Goal: Information Seeking & Learning: Get advice/opinions

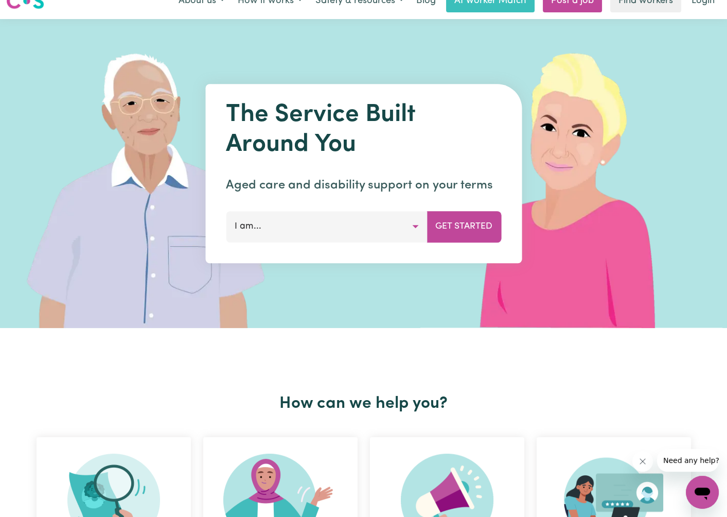
click at [361, 228] on button "I am..." at bounding box center [326, 226] width 201 height 31
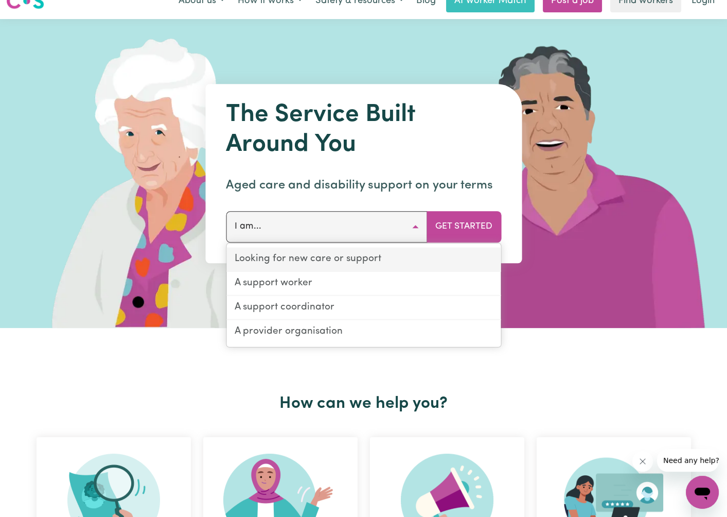
click at [336, 261] on link "Looking for new care or support" at bounding box center [363, 259] width 274 height 24
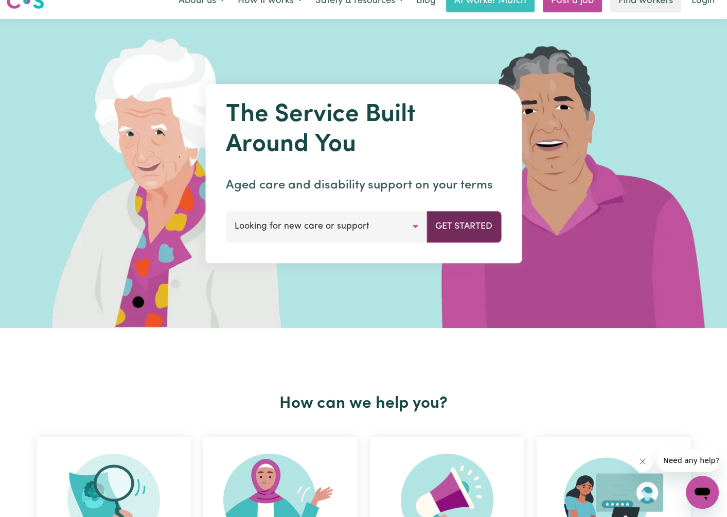
click at [461, 222] on button "Get Started" at bounding box center [463, 226] width 75 height 31
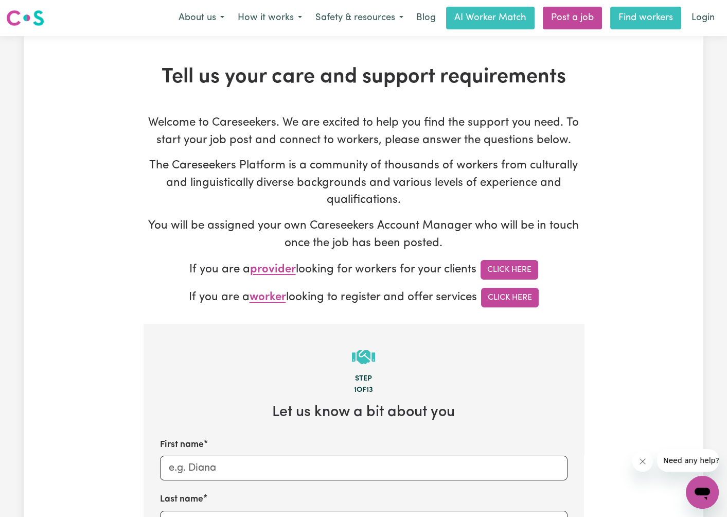
click at [642, 24] on link "Find workers" at bounding box center [645, 18] width 71 height 23
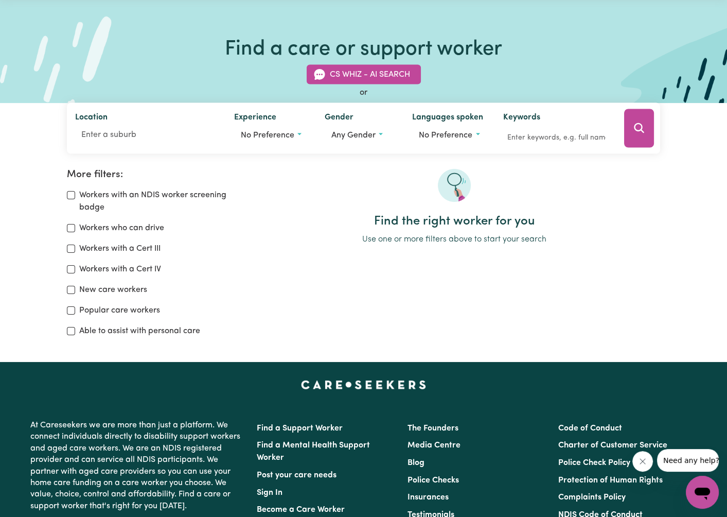
scroll to position [34, 0]
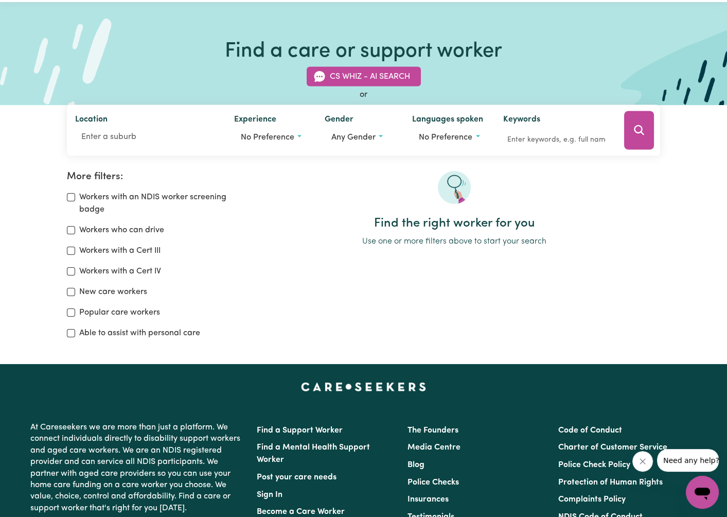
click at [73, 255] on div "Workers with a Cert III" at bounding box center [151, 250] width 169 height 12
click at [69, 250] on input "Workers with a Cert III" at bounding box center [71, 250] width 8 height 8
checkbox input "true"
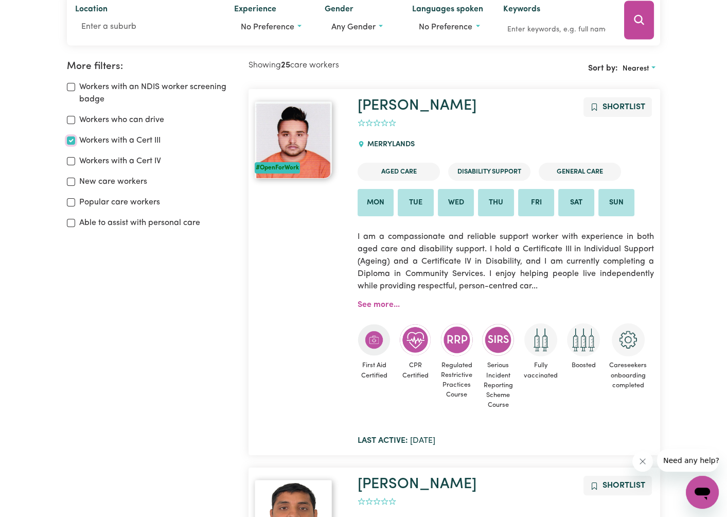
scroll to position [103, 0]
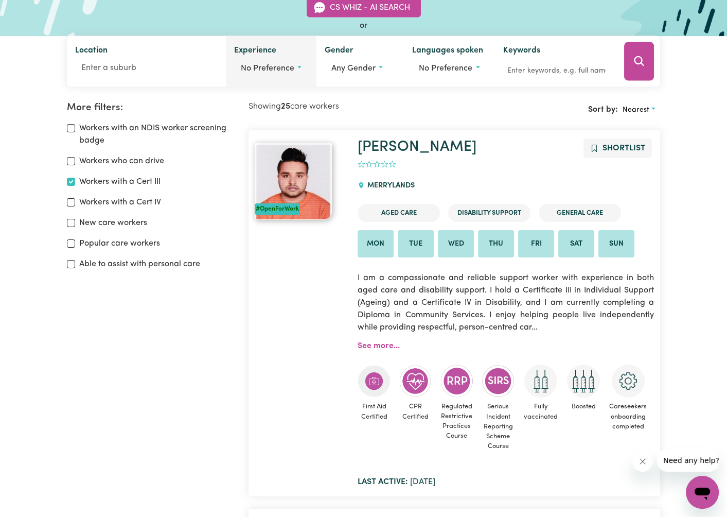
click at [287, 65] on span "No preference" at bounding box center [268, 68] width 54 height 8
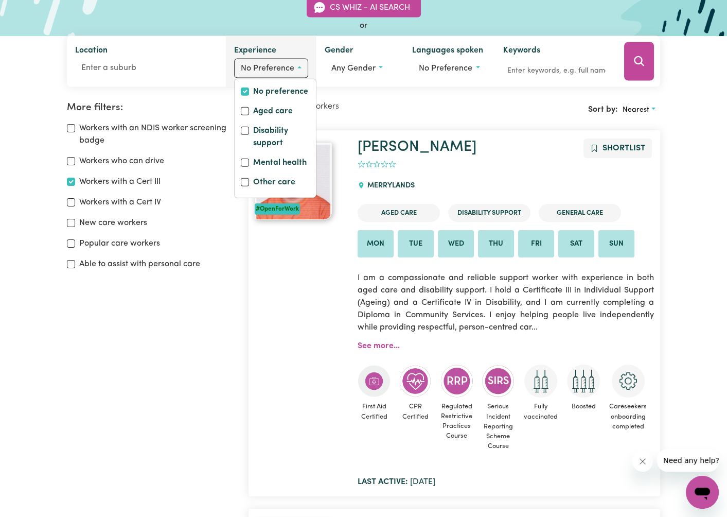
click at [287, 65] on span "No preference" at bounding box center [268, 68] width 54 height 8
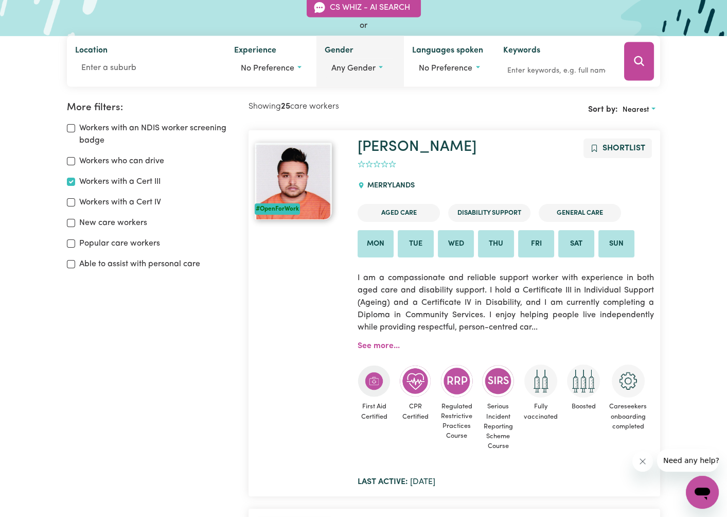
click at [328, 68] on button "Any gender" at bounding box center [360, 69] width 71 height 20
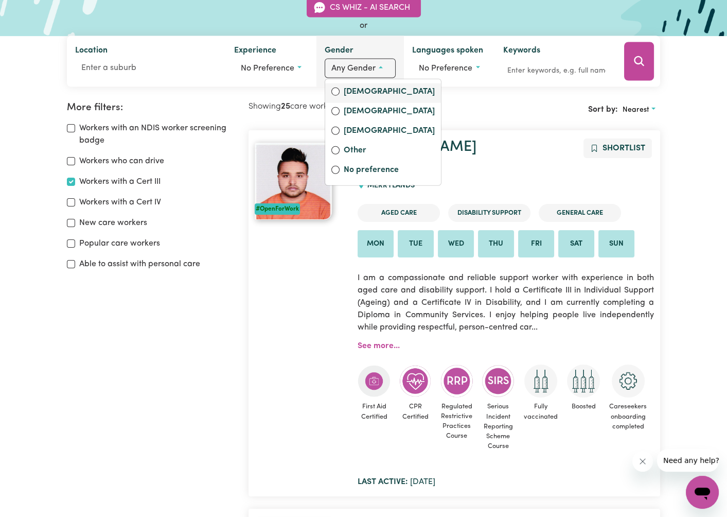
click at [358, 88] on label "[DEMOGRAPHIC_DATA]" at bounding box center [389, 92] width 91 height 14
click at [340, 88] on input "[DEMOGRAPHIC_DATA]" at bounding box center [335, 91] width 8 height 8
radio input "true"
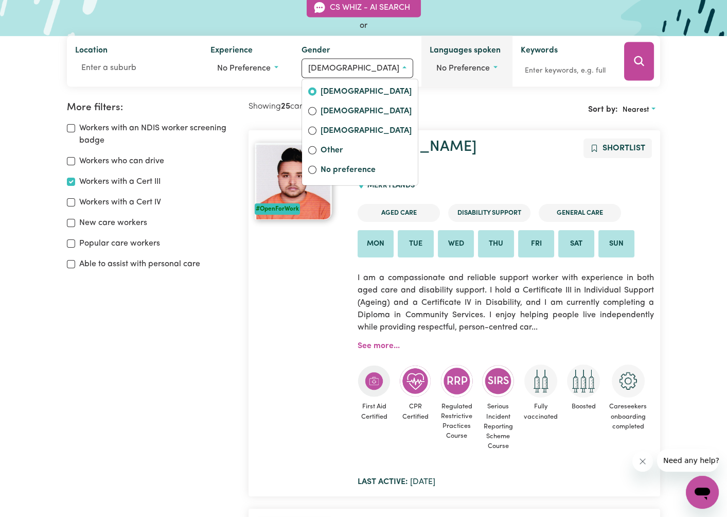
click at [450, 65] on span "No preference" at bounding box center [463, 68] width 54 height 8
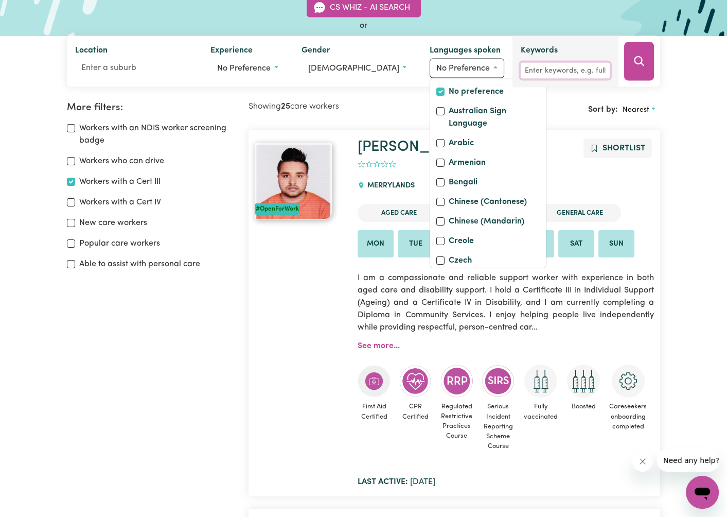
click at [534, 69] on input "Keywords" at bounding box center [566, 71] width 90 height 16
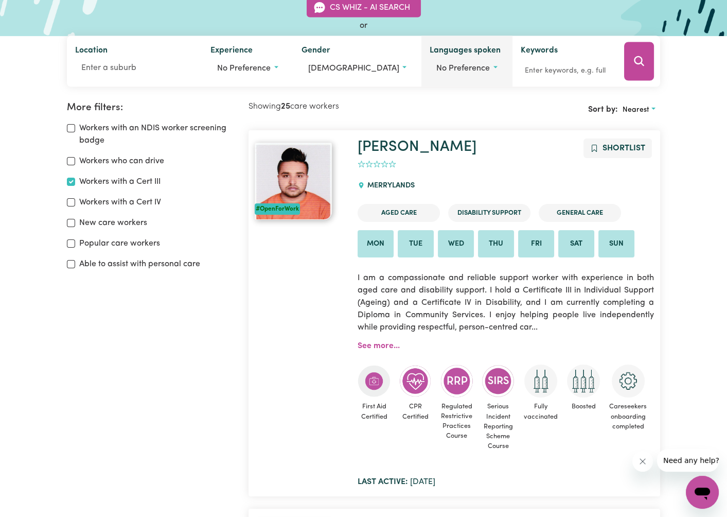
click at [476, 64] on button "No preference" at bounding box center [467, 69] width 74 height 20
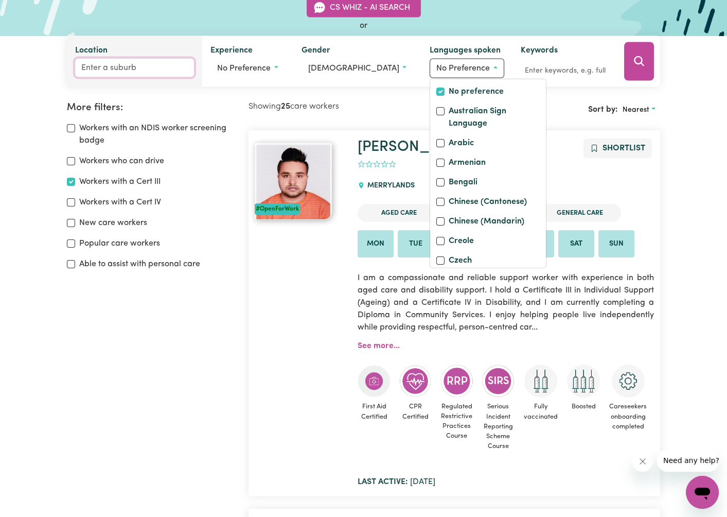
drag, startPoint x: 101, startPoint y: 62, endPoint x: 99, endPoint y: 67, distance: 5.5
click at [100, 62] on input "Location" at bounding box center [134, 68] width 119 height 19
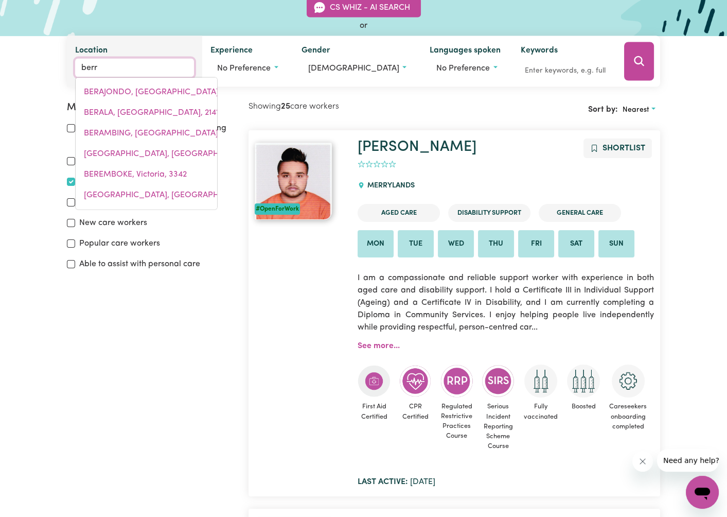
type input "berri"
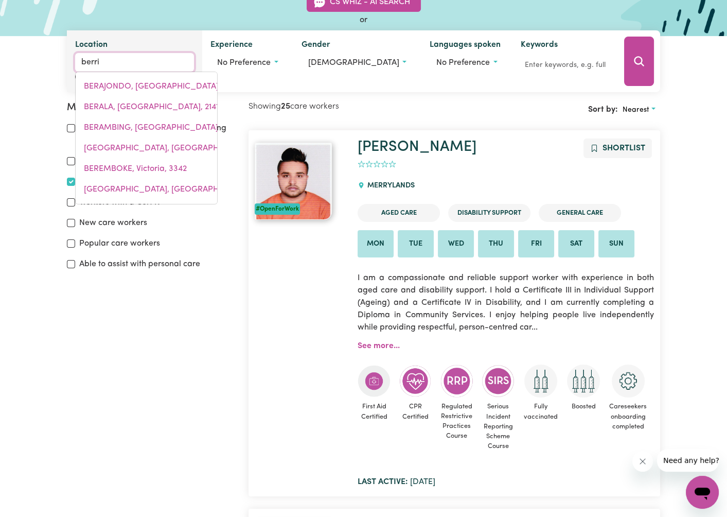
type input "berri, [GEOGRAPHIC_DATA], 5343"
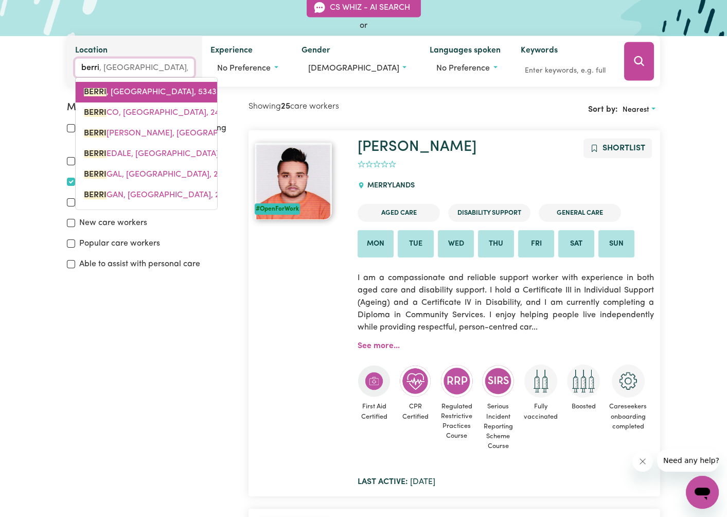
click at [139, 96] on span "[GEOGRAPHIC_DATA] , [GEOGRAPHIC_DATA], 5343" at bounding box center [150, 92] width 133 height 8
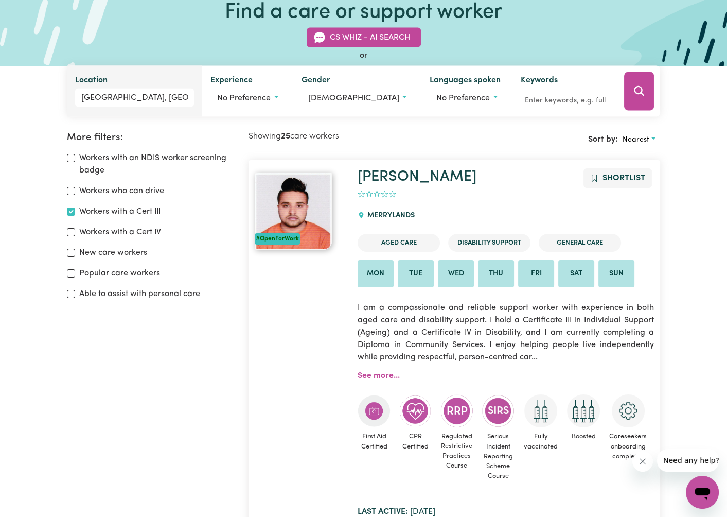
scroll to position [68, 0]
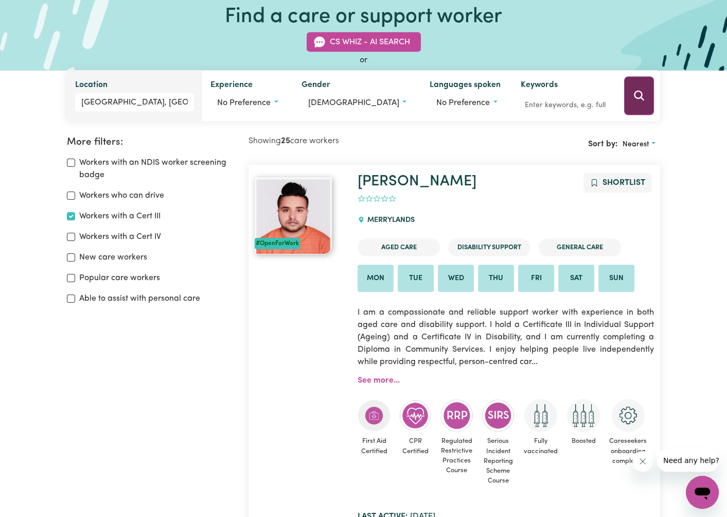
click at [639, 91] on icon "Search" at bounding box center [639, 96] width 12 height 12
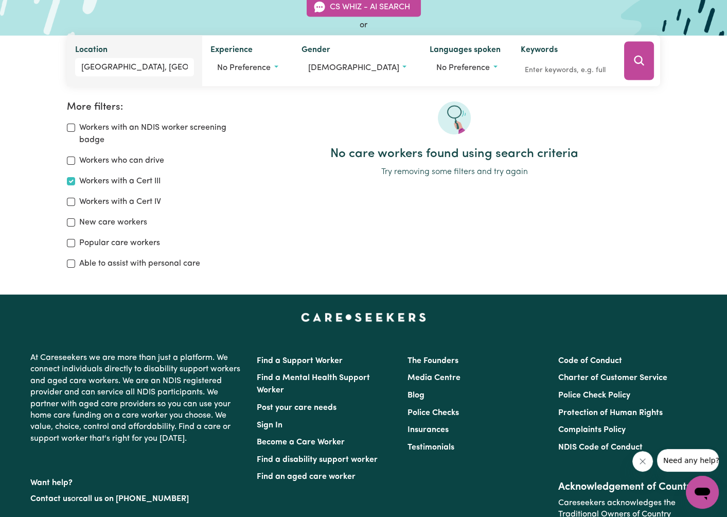
scroll to position [103, 0]
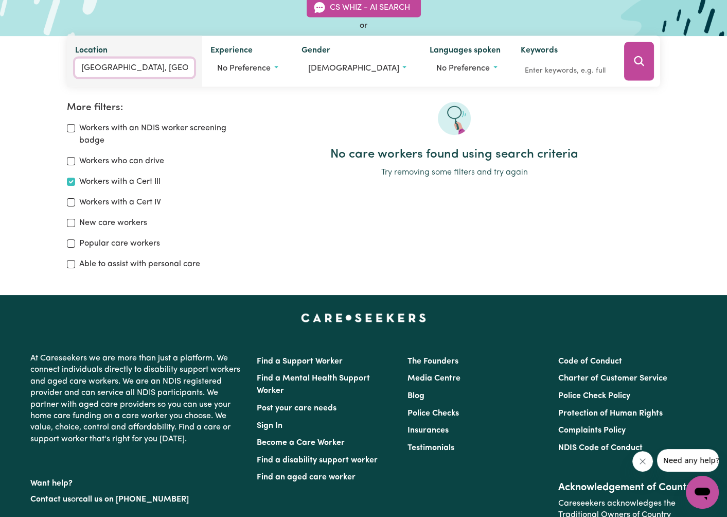
type input "[GEOGRAPHIC_DATA], [GEOGRAPHIC_DATA], 5343"
click at [150, 60] on input "[GEOGRAPHIC_DATA], [GEOGRAPHIC_DATA]" at bounding box center [134, 68] width 119 height 19
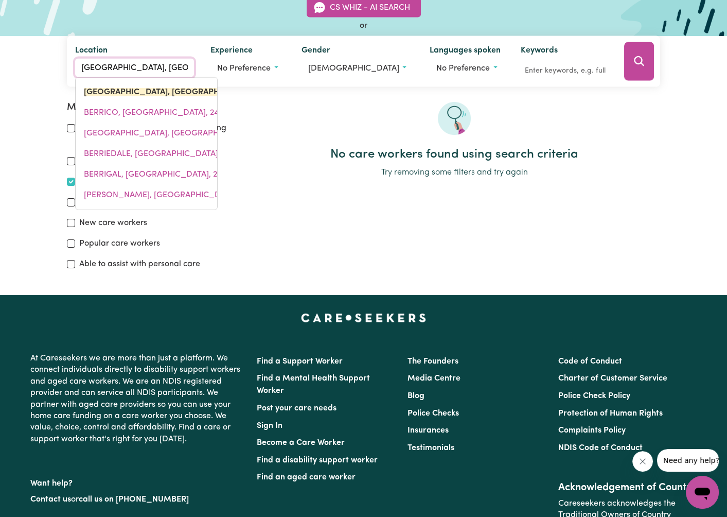
drag, startPoint x: 199, startPoint y: 67, endPoint x: 28, endPoint y: 79, distance: 171.2
click at [28, 79] on div "CS Whiz - AI Search or Location [GEOGRAPHIC_DATA], [GEOGRAPHIC_DATA] [GEOGRAPHI…" at bounding box center [363, 36] width 727 height 101
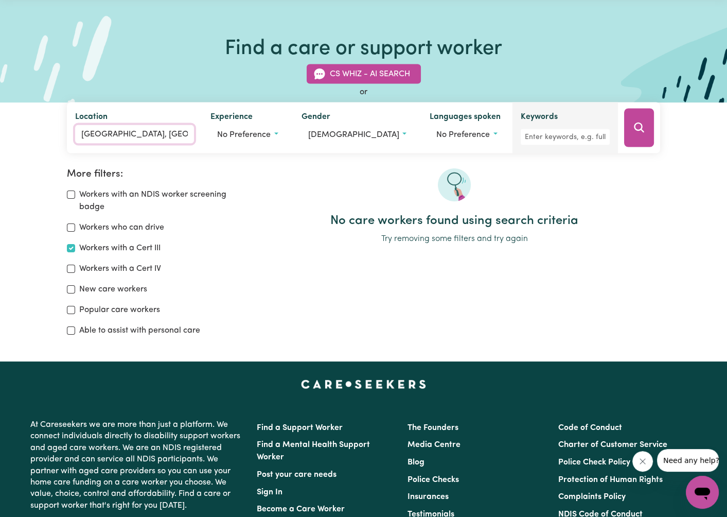
scroll to position [34, 0]
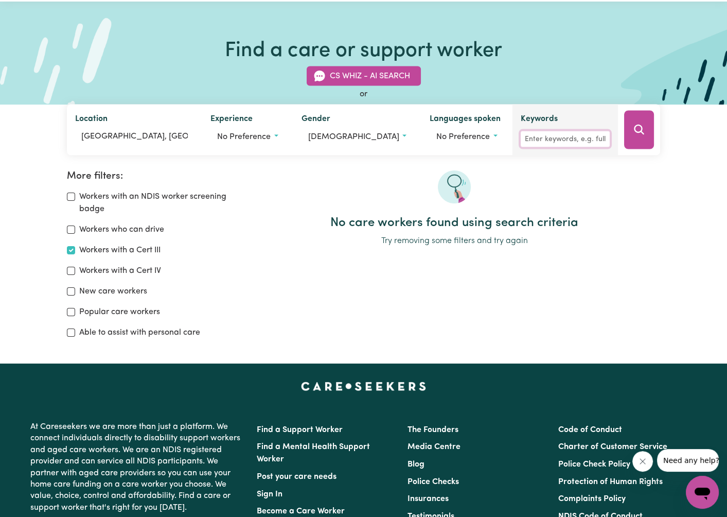
click at [556, 136] on input "Keywords" at bounding box center [566, 139] width 90 height 16
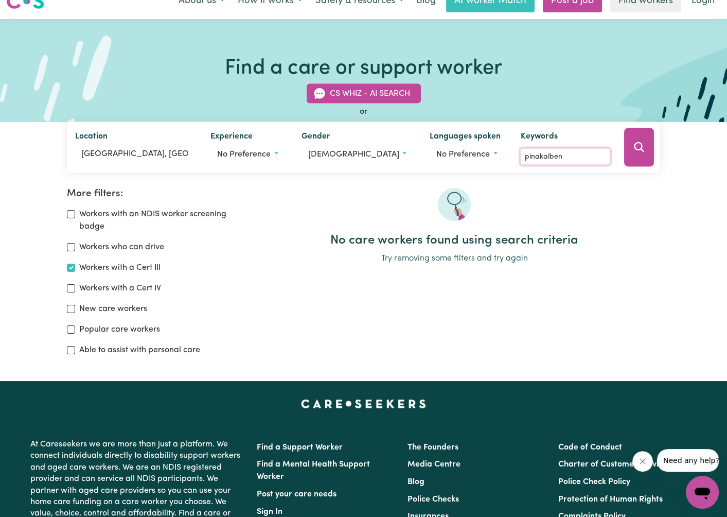
type input "pinakalben"
type input "[GEOGRAPHIC_DATA], [GEOGRAPHIC_DATA], 5343"
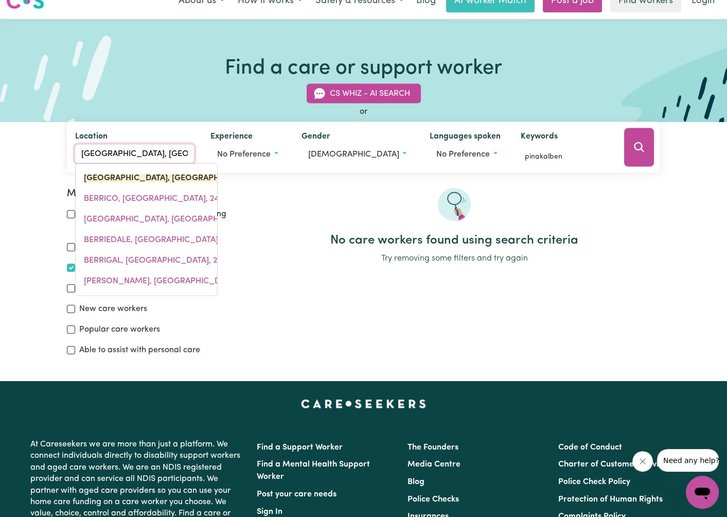
drag, startPoint x: 185, startPoint y: 151, endPoint x: 48, endPoint y: 158, distance: 137.1
click at [48, 158] on div "CS Whiz - AI Search or Location [GEOGRAPHIC_DATA], [GEOGRAPHIC_DATA] [GEOGRAPHI…" at bounding box center [363, 122] width 727 height 101
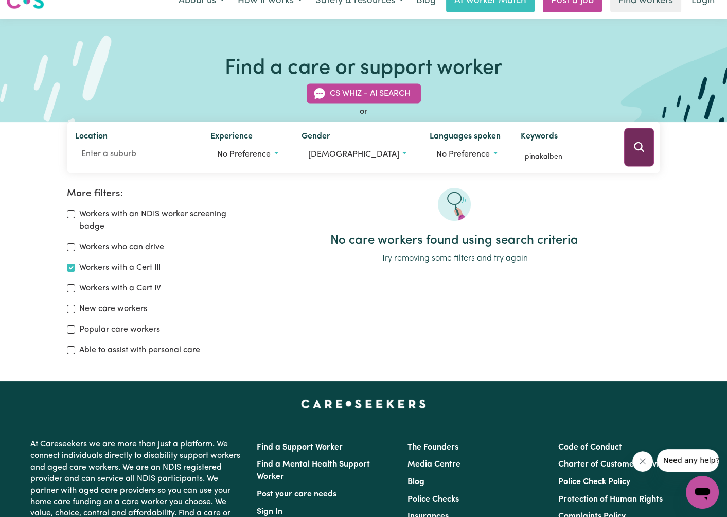
click at [636, 149] on icon "Search" at bounding box center [639, 147] width 10 height 10
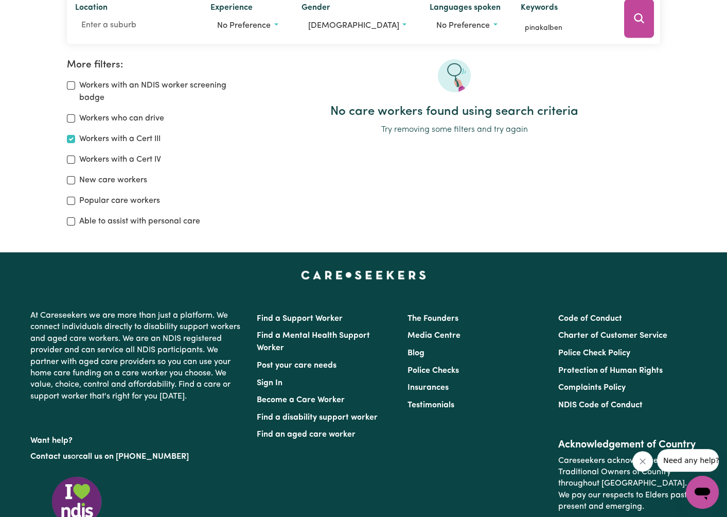
scroll to position [86, 0]
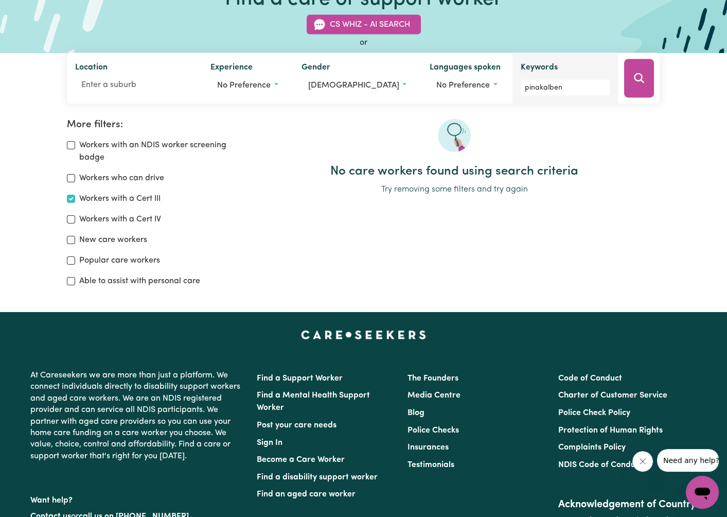
click at [567, 96] on div "Keywords pinakalben" at bounding box center [565, 78] width 106 height 51
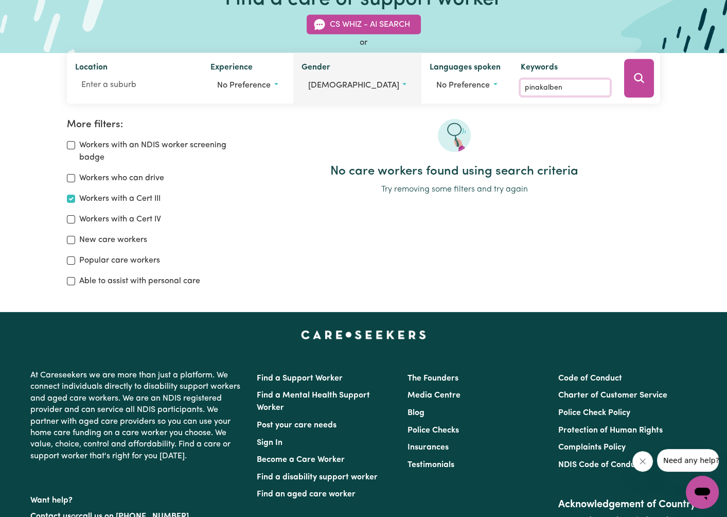
drag, startPoint x: 568, startPoint y: 89, endPoint x: 374, endPoint y: 95, distance: 194.6
click at [374, 95] on div "Location Experience No preference No preference Aged care Disability support Me…" at bounding box center [364, 78] width 594 height 51
paste input "Pinkalben [PERSON_NAME]"
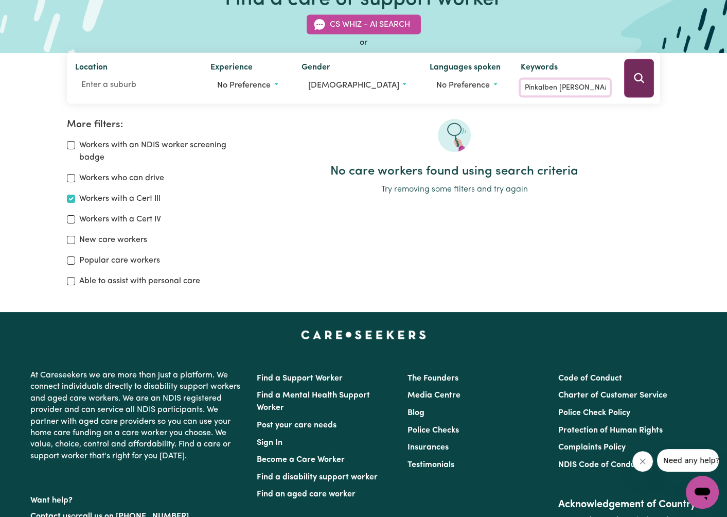
type input "Pinkalben [PERSON_NAME]"
click at [635, 81] on icon "Search" at bounding box center [639, 78] width 12 height 12
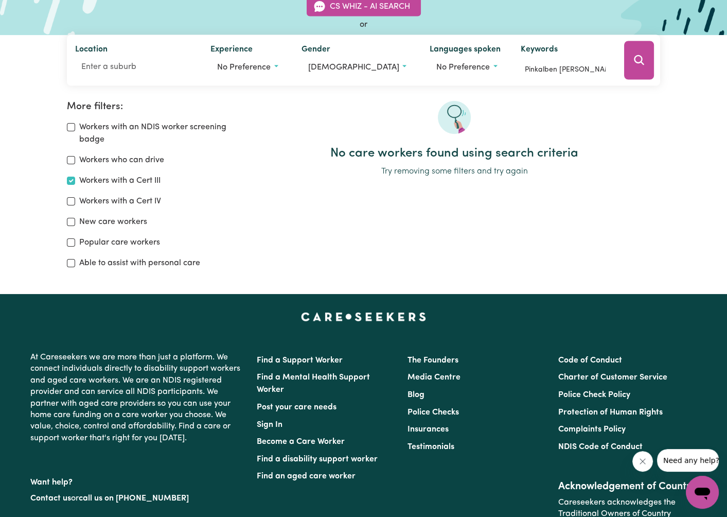
scroll to position [103, 0]
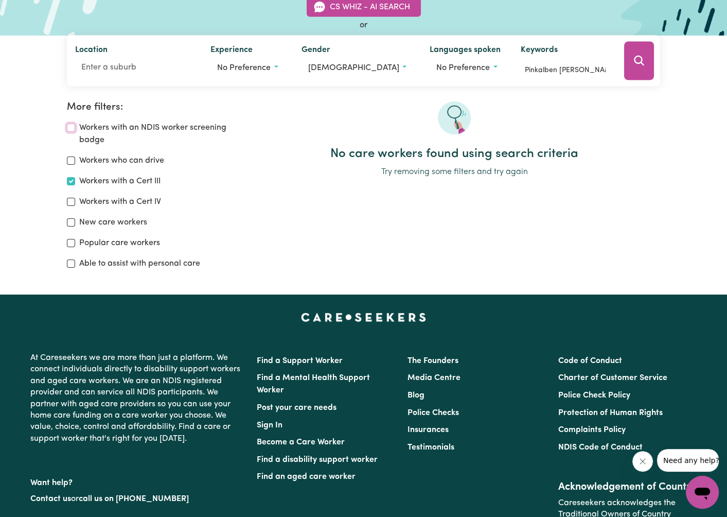
drag, startPoint x: 74, startPoint y: 128, endPoint x: 76, endPoint y: 147, distance: 19.1
click at [75, 136] on div "Workers with an NDIS worker screening badge" at bounding box center [151, 133] width 169 height 25
click at [71, 163] on input "Workers who can drive" at bounding box center [71, 160] width 8 height 8
checkbox input "true"
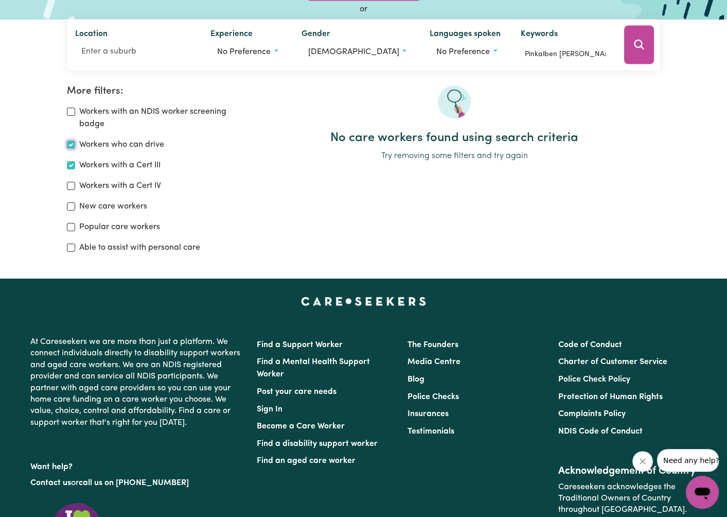
scroll to position [86, 0]
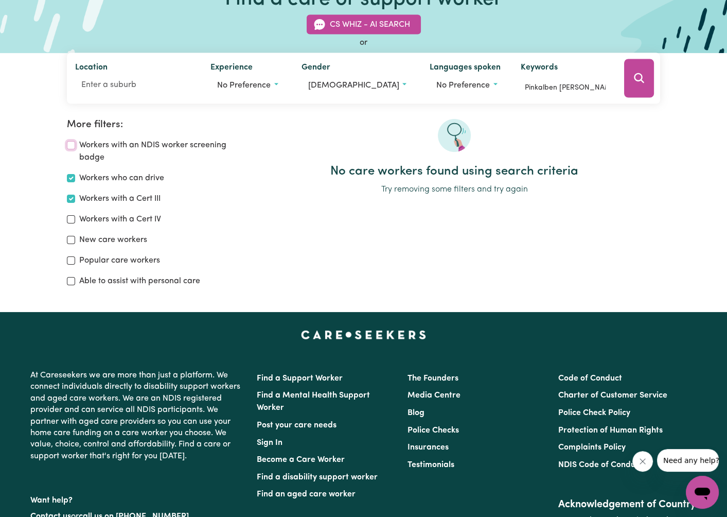
click at [71, 145] on input "Workers with an NDIS worker screening badge" at bounding box center [71, 145] width 8 height 8
checkbox input "true"
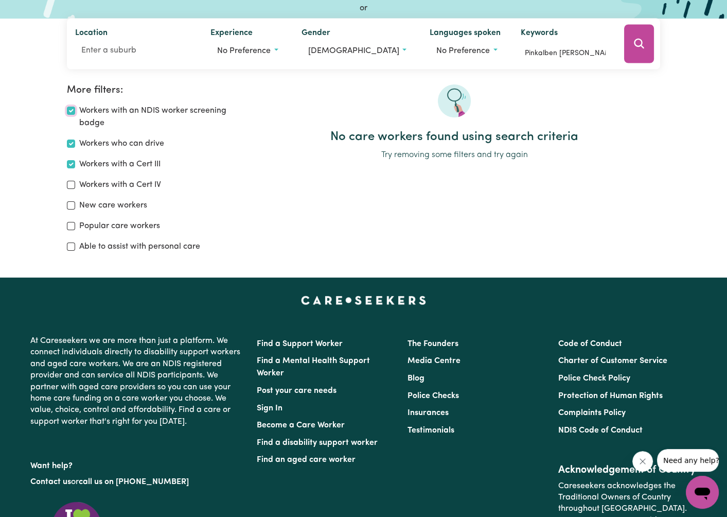
scroll to position [103, 0]
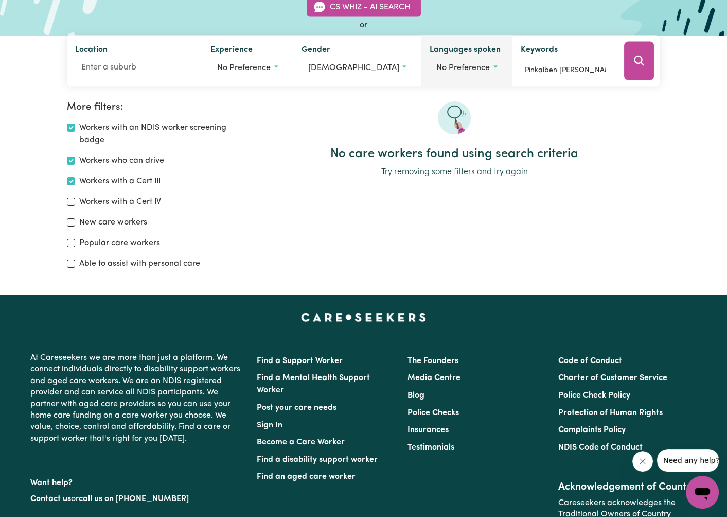
click at [457, 74] on button "No preference" at bounding box center [467, 68] width 74 height 20
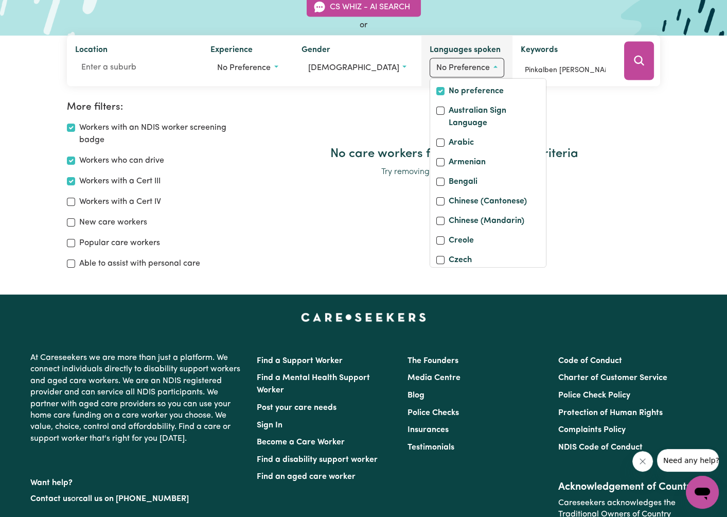
click at [458, 70] on span "No preference" at bounding box center [463, 68] width 54 height 8
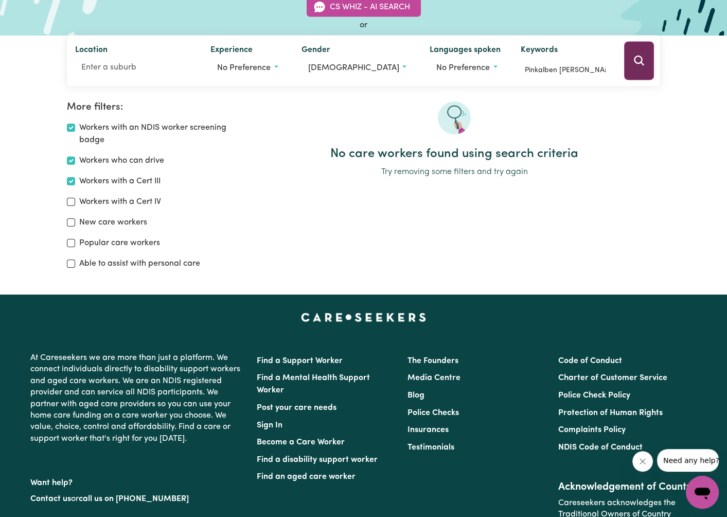
click at [630, 66] on button "Search" at bounding box center [639, 61] width 30 height 39
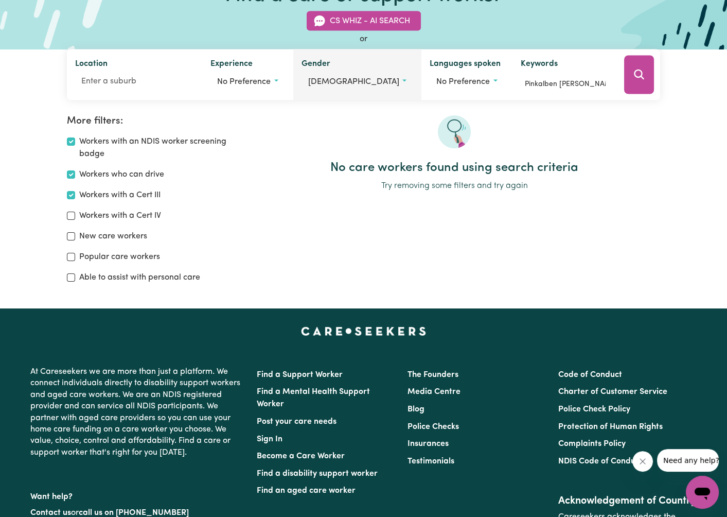
scroll to position [86, 0]
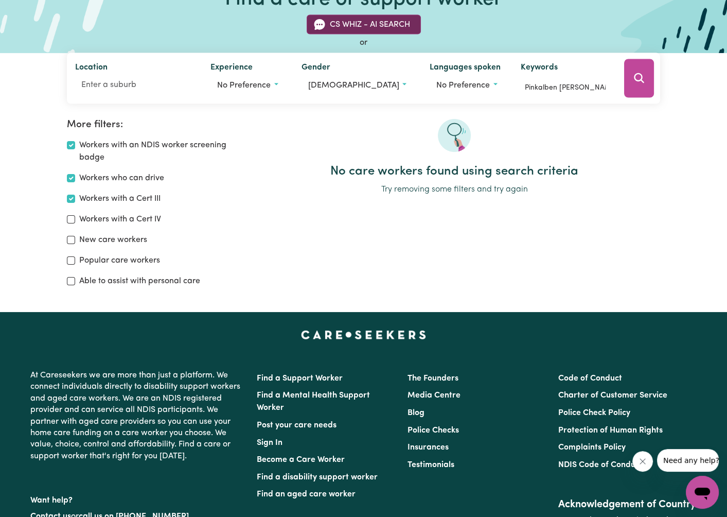
click at [356, 27] on button "CS Whiz - AI Search" at bounding box center [364, 25] width 114 height 20
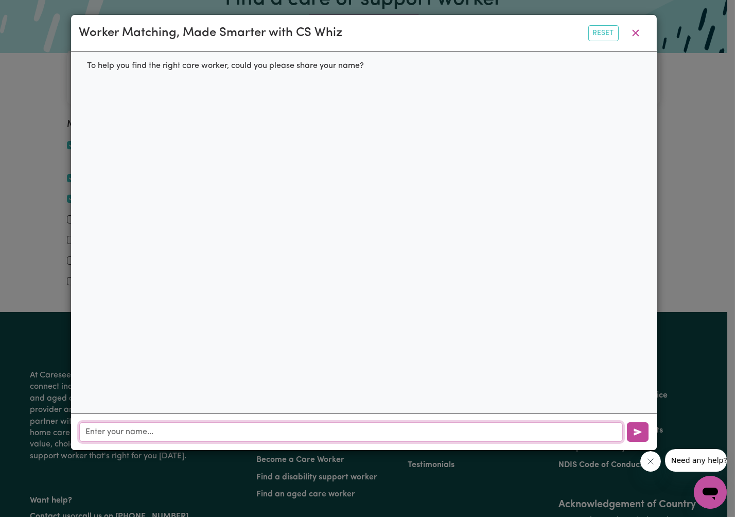
click at [128, 435] on input "text" at bounding box center [350, 432] width 543 height 20
paste input "Pinkalben [PERSON_NAME]"
type input "Pinkalben [PERSON_NAME]"
click at [639, 38] on icon "button" at bounding box center [635, 33] width 12 height 12
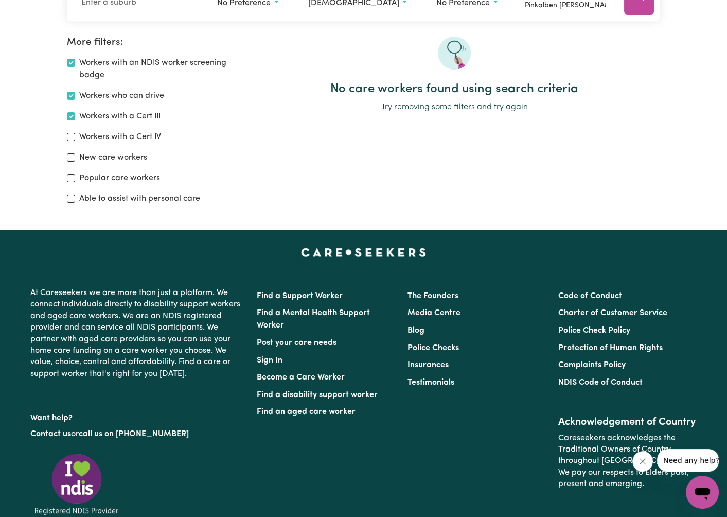
scroll to position [189, 0]
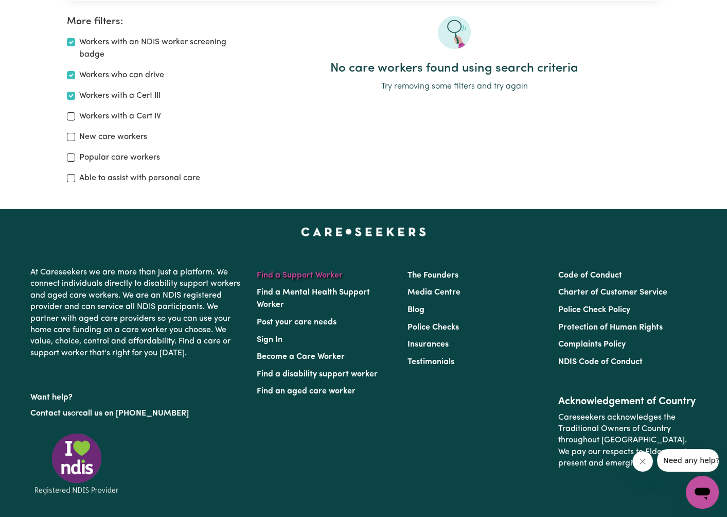
click at [299, 279] on link "Find a Support Worker" at bounding box center [300, 275] width 86 height 8
click at [297, 276] on link "Find a Support Worker" at bounding box center [300, 275] width 86 height 8
click at [309, 275] on link "Find a Support Worker" at bounding box center [300, 275] width 86 height 8
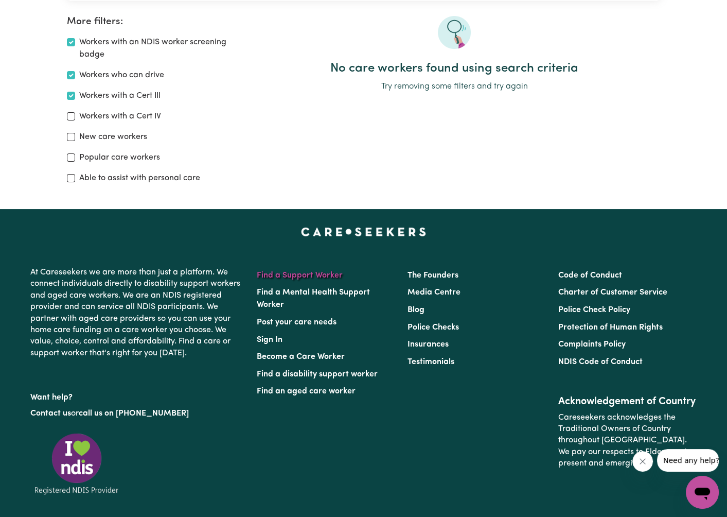
click at [309, 275] on link "Find a Support Worker" at bounding box center [300, 275] width 86 height 8
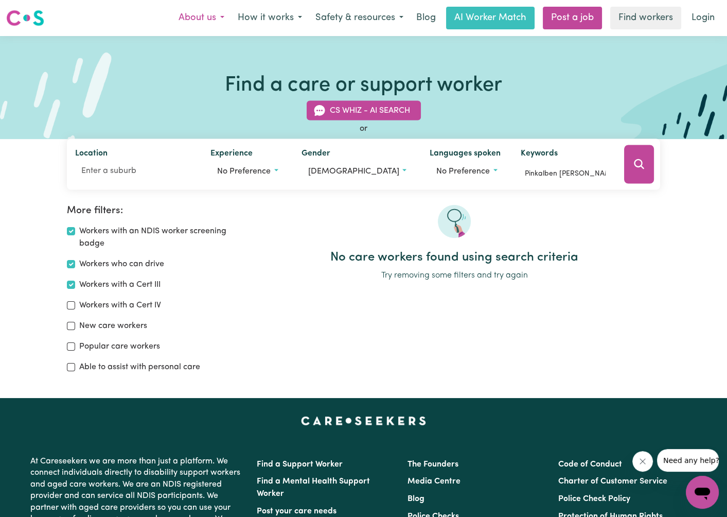
click at [187, 9] on button "About us" at bounding box center [201, 18] width 59 height 22
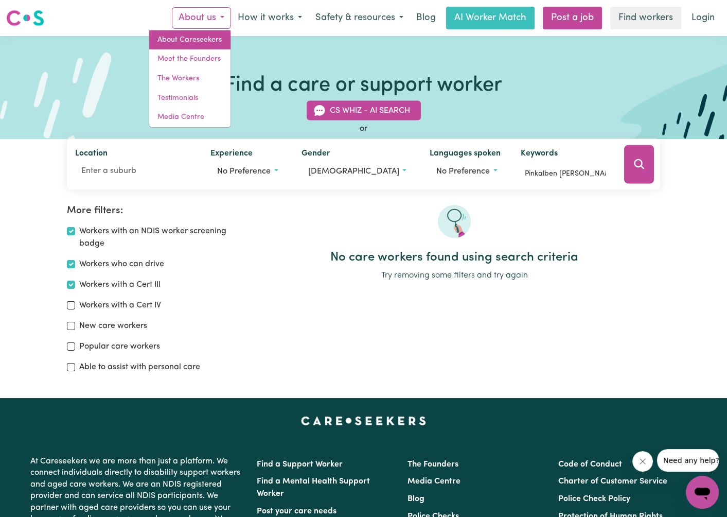
click at [183, 35] on link "About Careseekers" at bounding box center [189, 40] width 81 height 20
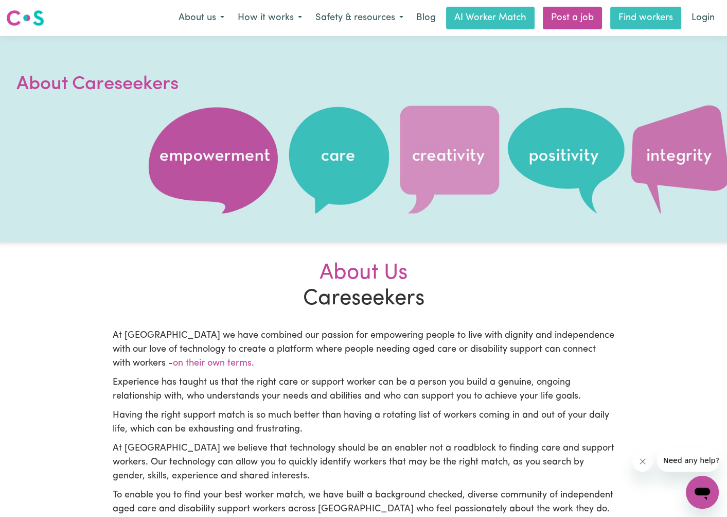
click at [650, 23] on link "Find workers" at bounding box center [645, 18] width 71 height 23
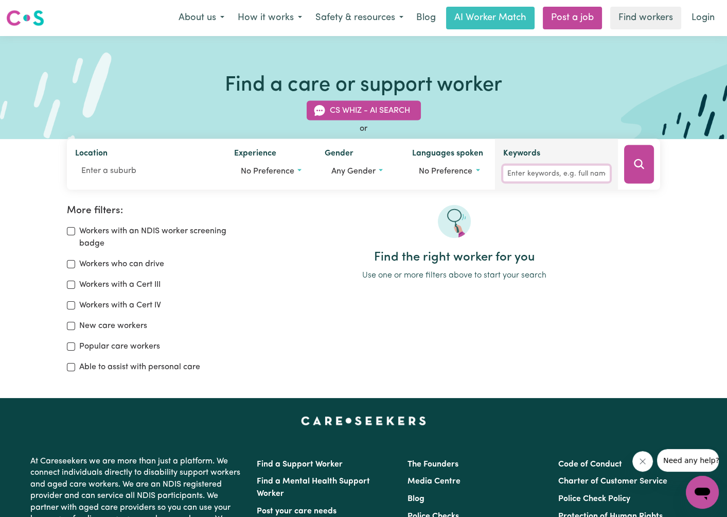
click at [540, 170] on input "Keywords" at bounding box center [556, 174] width 107 height 16
paste input "Pinkalben [PERSON_NAME]"
type input "Pinkalben [PERSON_NAME]"
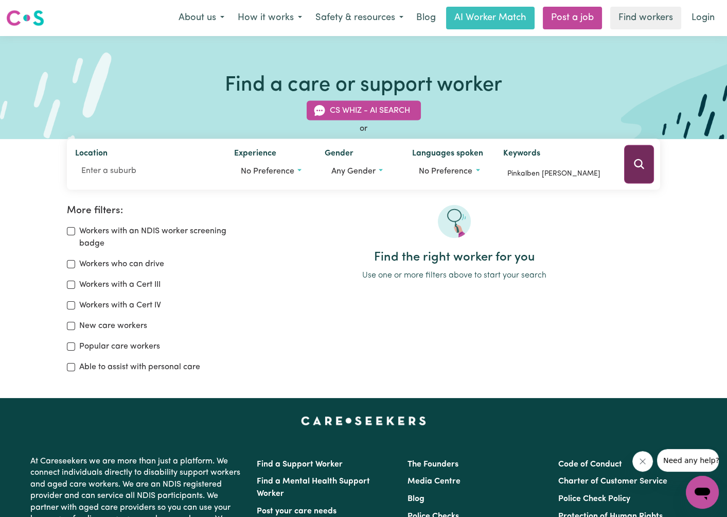
click at [637, 171] on button "Search" at bounding box center [639, 164] width 30 height 39
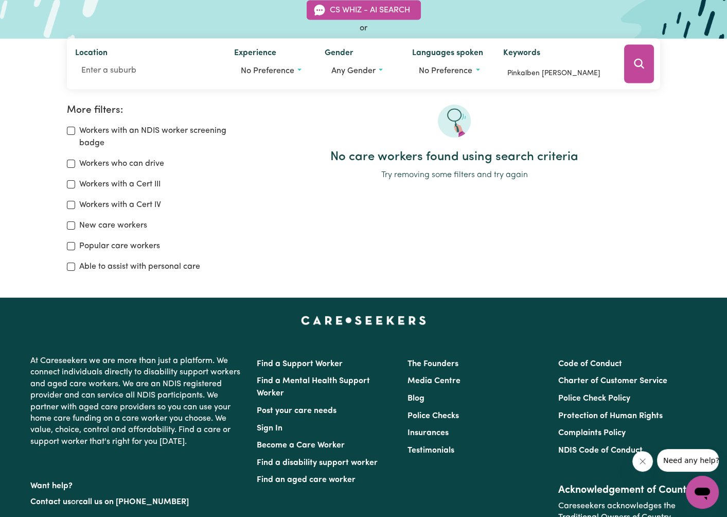
scroll to position [86, 0]
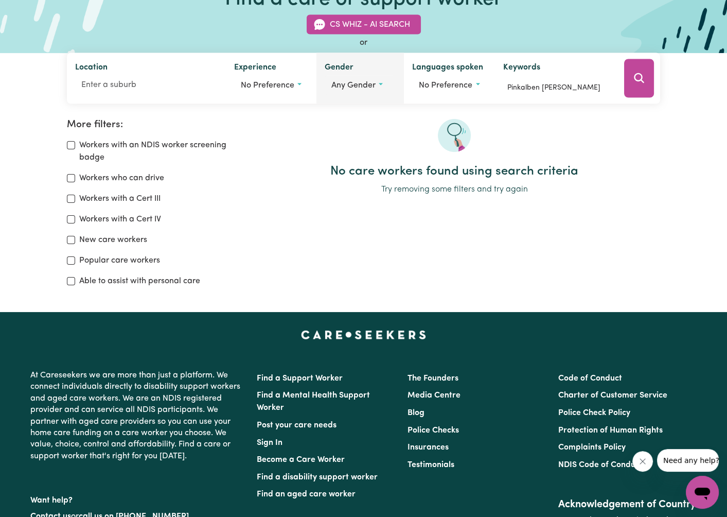
click at [369, 84] on span "Any gender" at bounding box center [353, 85] width 44 height 8
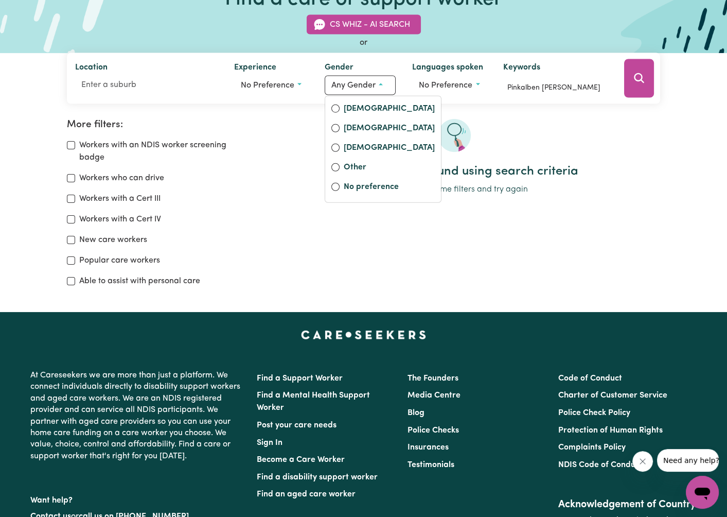
click at [282, 149] on div at bounding box center [454, 141] width 412 height 45
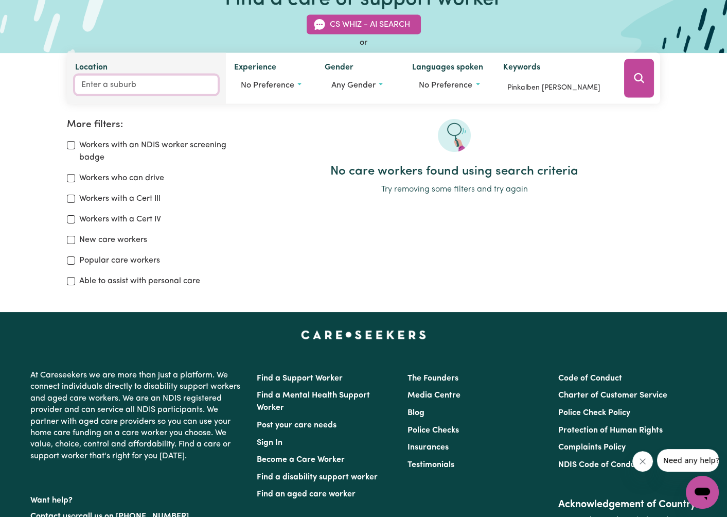
click at [154, 80] on input "Location" at bounding box center [146, 85] width 143 height 19
type input "ade"
type input "adeLAIDE, South Australia, 5000"
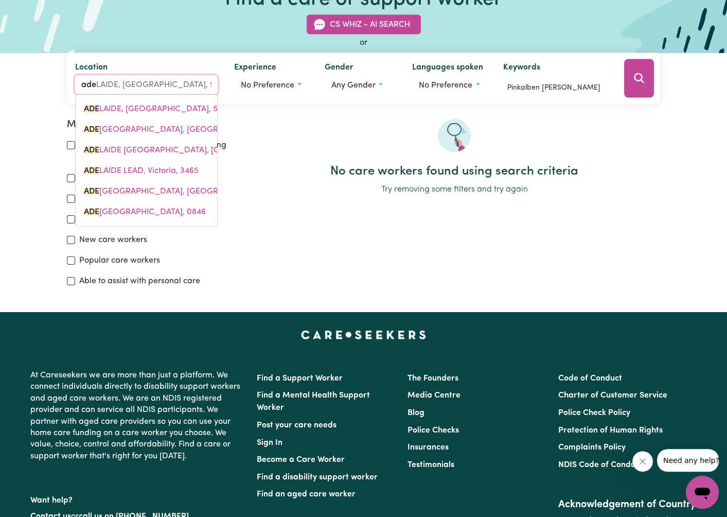
drag, startPoint x: 151, startPoint y: 104, endPoint x: 157, endPoint y: 104, distance: 6.2
click at [151, 105] on span "ADE LAIDE, South Australia, 5000" at bounding box center [158, 109] width 149 height 8
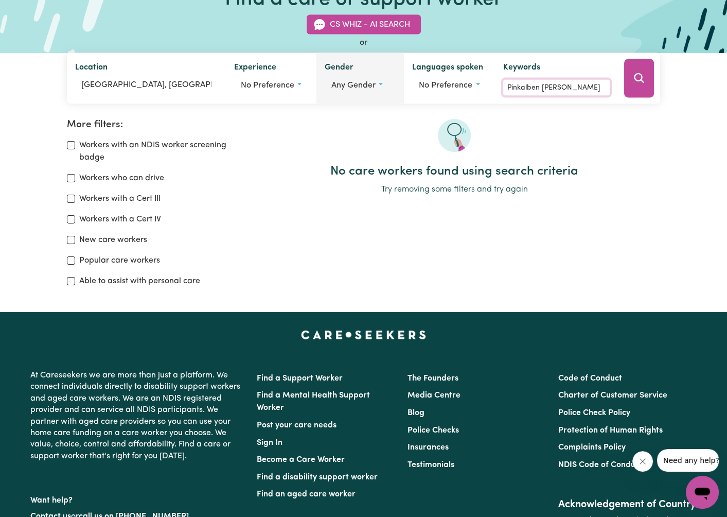
drag, startPoint x: 571, startPoint y: 90, endPoint x: 351, endPoint y: 101, distance: 220.0
click at [351, 101] on div "Location ADELAIDE, South Australia Experience No preference Gender Any gender F…" at bounding box center [364, 78] width 594 height 51
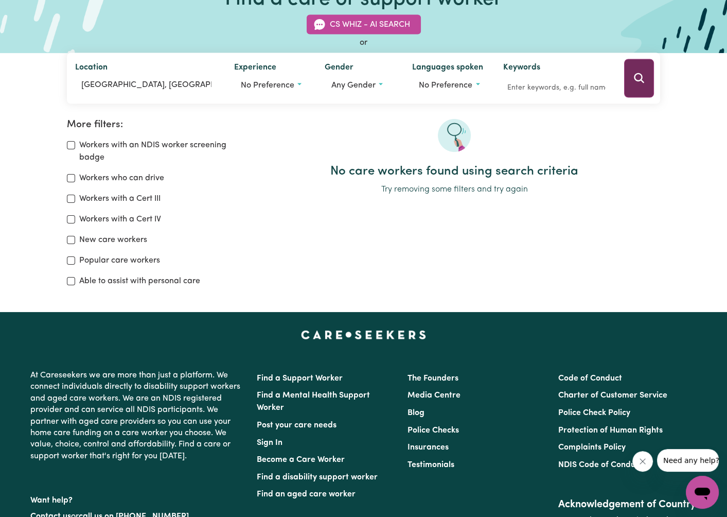
click at [636, 84] on icon "Search" at bounding box center [639, 78] width 12 height 12
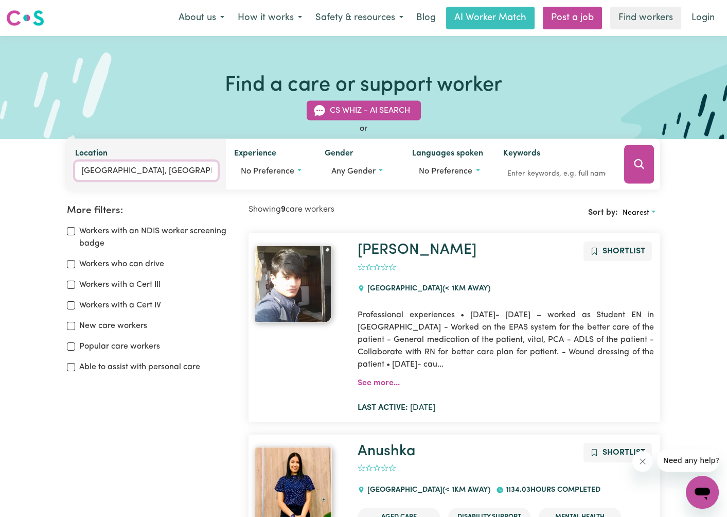
type input "ADELAIDE, South Australia, 5000"
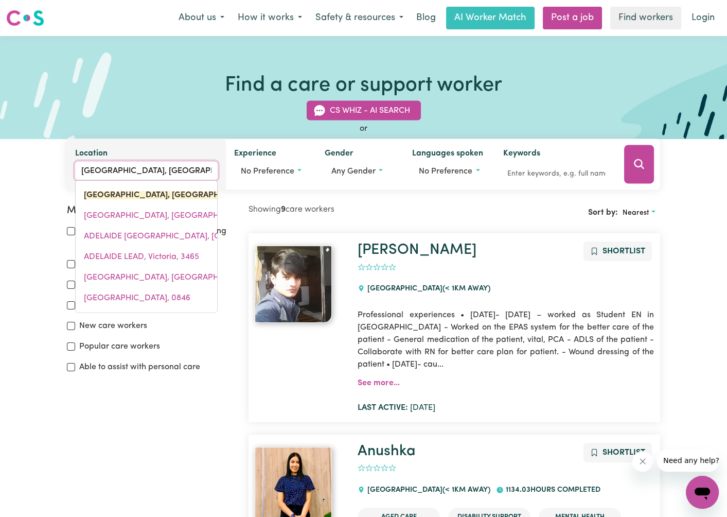
click at [192, 174] on input "ADELAIDE, South Australia" at bounding box center [146, 171] width 143 height 19
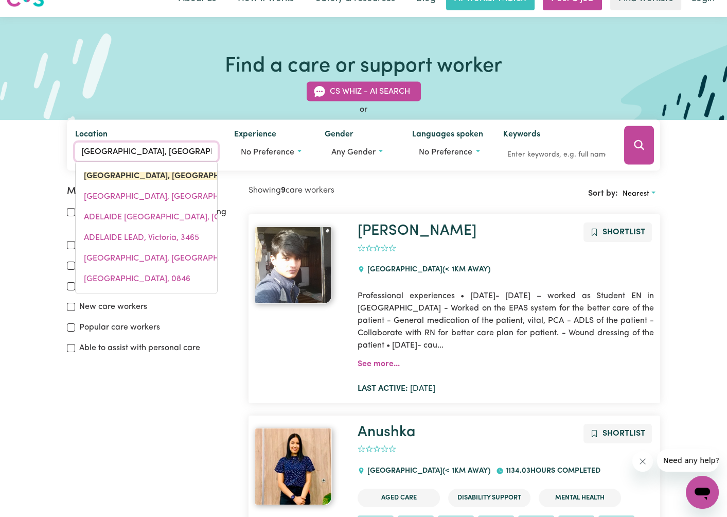
scroll to position [17, 0]
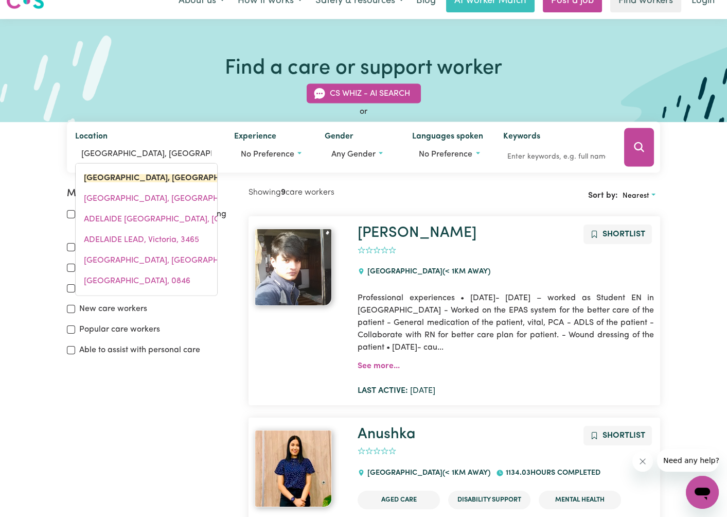
drag, startPoint x: 160, startPoint y: 431, endPoint x: 155, endPoint y: 415, distance: 16.8
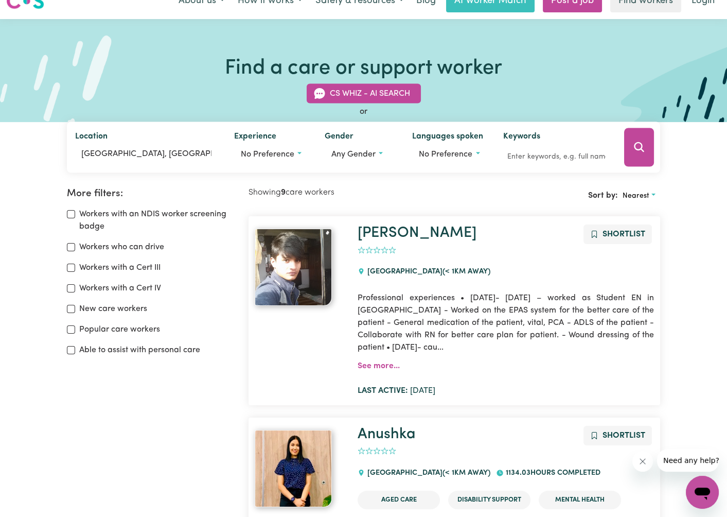
click at [131, 310] on label "New care workers" at bounding box center [113, 309] width 68 height 12
click at [75, 310] on input "New care workers" at bounding box center [71, 309] width 8 height 8
checkbox input "true"
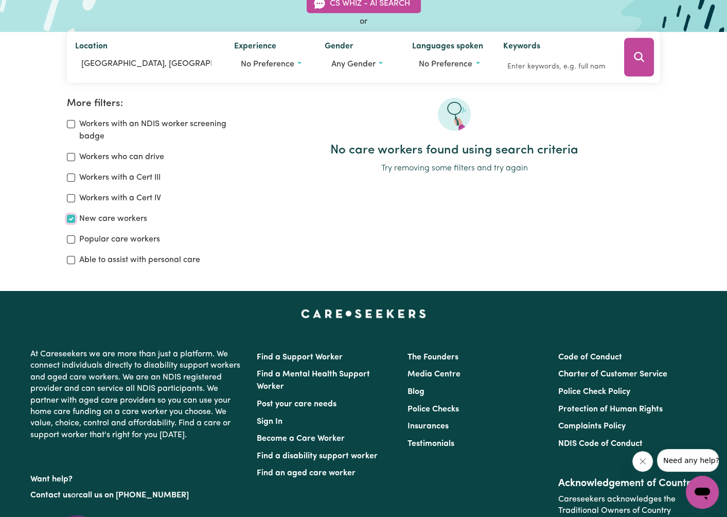
scroll to position [86, 0]
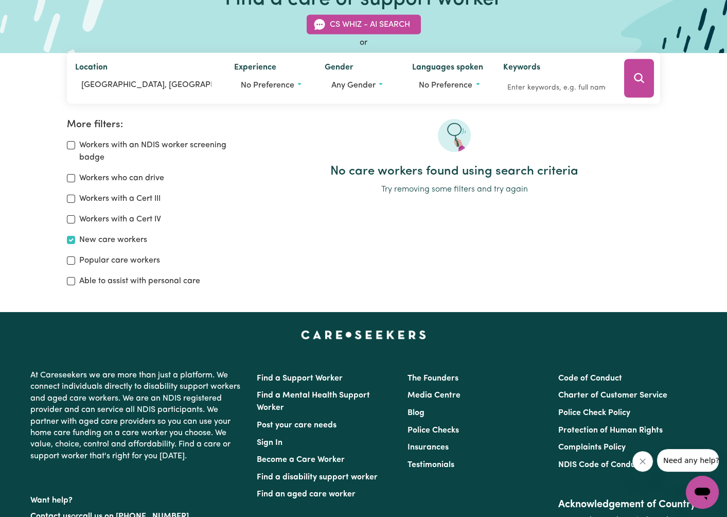
click at [156, 281] on label "Able to assist with personal care" at bounding box center [139, 281] width 121 height 12
click at [75, 281] on input "Able to assist with personal care" at bounding box center [71, 281] width 8 height 8
checkbox input "true"
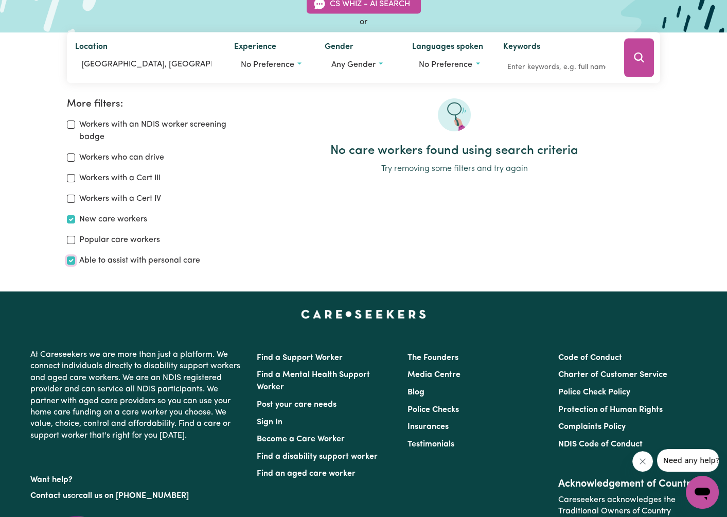
scroll to position [171, 0]
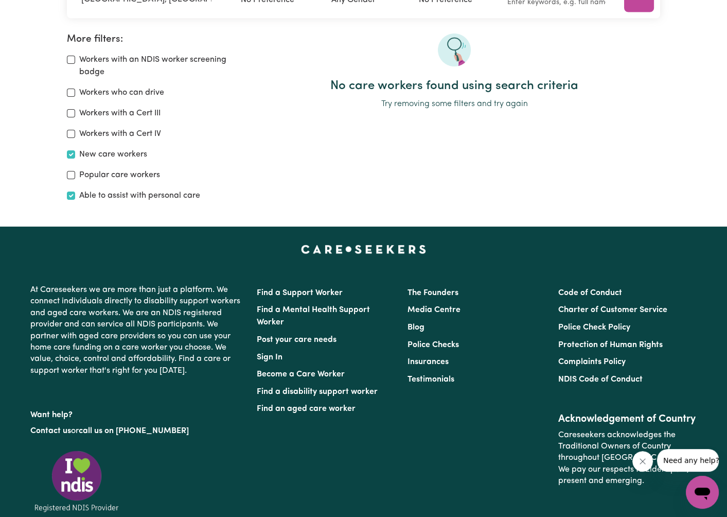
click at [129, 92] on label "Workers who can drive" at bounding box center [121, 92] width 85 height 12
click at [75, 92] on input "Workers who can drive" at bounding box center [71, 92] width 8 height 8
checkbox input "true"
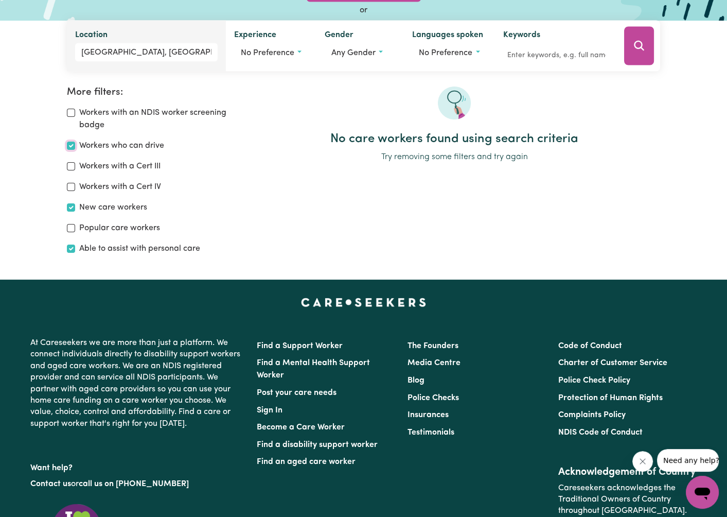
scroll to position [103, 0]
